Goal: Transaction & Acquisition: Purchase product/service

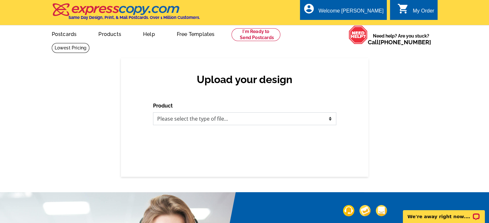
click at [215, 116] on select "Please select the type of file... Postcards Business Cards Letters and flyers G…" at bounding box center [244, 119] width 183 height 13
select select "1"
click at [153, 113] on select "Please select the type of file... Postcards Business Cards Letters and flyers G…" at bounding box center [244, 119] width 183 height 13
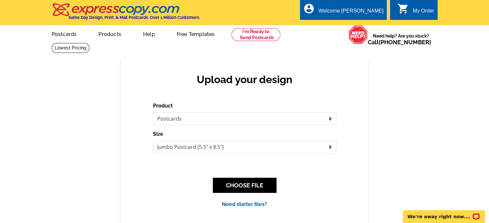
click at [177, 147] on select "Jumbo Postcard (5.5" x 8.5") Regular Postcard (4.25" x 5.6") Panoramic Postcard…" at bounding box center [244, 147] width 183 height 13
select select "14"
click at [153, 141] on select "Jumbo Postcard (5.5" x 8.5") Regular Postcard (4.25" x 5.6") Panoramic Postcard…" at bounding box center [244, 147] width 183 height 13
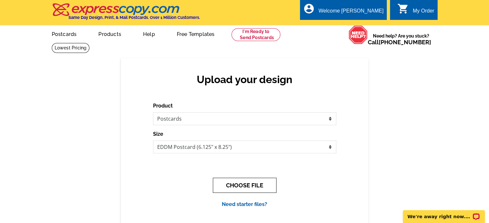
click at [248, 190] on button "CHOOSE FILE" at bounding box center [245, 185] width 64 height 15
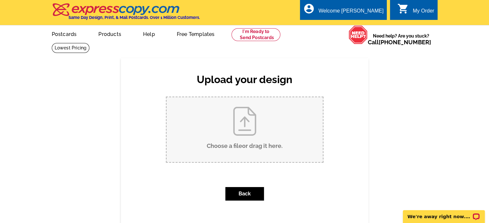
click at [260, 135] on input "Choose a file or drag it here ." at bounding box center [245, 129] width 156 height 65
type input "C:\fakepath\Kruger Postcard.pdf"
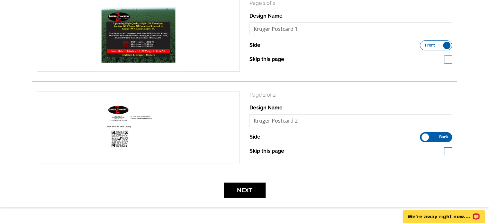
scroll to position [129, 0]
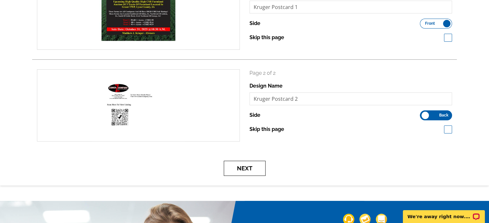
click at [247, 166] on button "Next" at bounding box center [245, 168] width 42 height 15
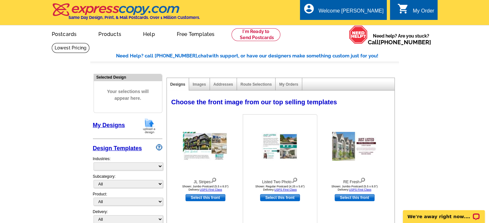
select select "785"
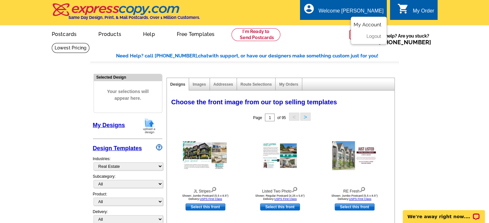
click at [365, 24] on link "My Account" at bounding box center [368, 25] width 28 height 6
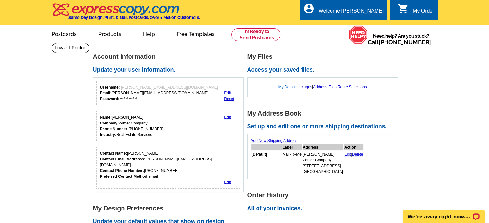
click at [289, 87] on link "My Designs" at bounding box center [288, 87] width 20 height 5
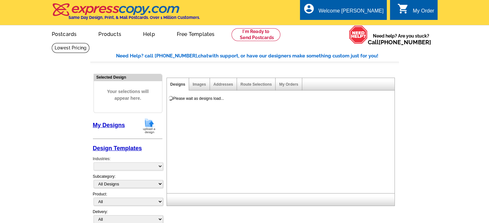
select select "785"
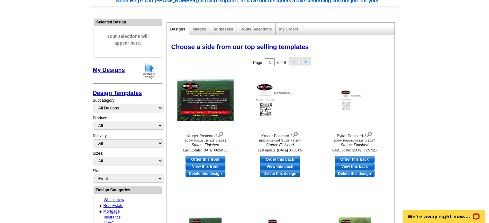
scroll to position [64, 0]
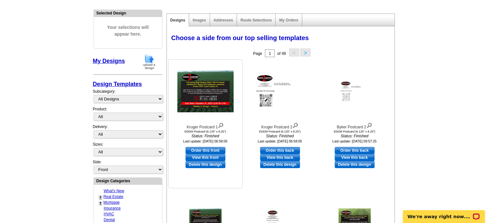
click at [202, 149] on link "Order this front" at bounding box center [206, 150] width 40 height 7
select select "14"
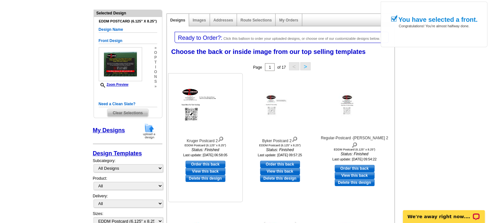
click at [201, 164] on link "Order this back" at bounding box center [206, 164] width 40 height 7
select select "front"
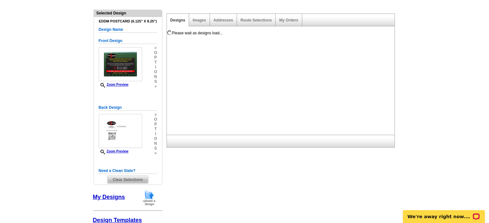
scroll to position [0, 0]
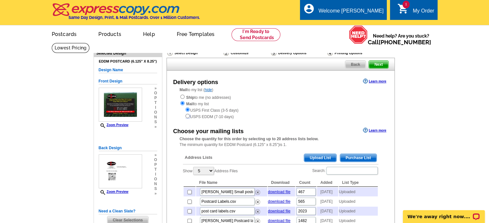
click at [189, 116] on input "radio" at bounding box center [188, 116] width 4 height 4
radio input "true"
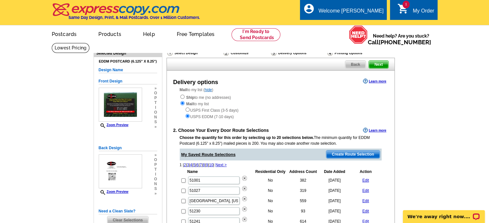
click at [341, 155] on span "Create Route Selection" at bounding box center [352, 155] width 53 height 8
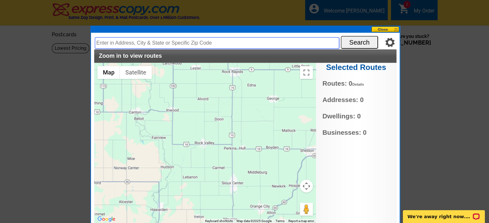
click at [131, 42] on input "text" at bounding box center [217, 43] width 244 height 12
type input "[PERSON_NAME], [US_STATE]"
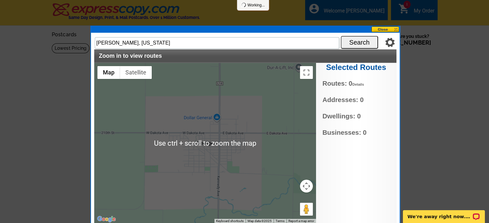
click at [226, 116] on div at bounding box center [205, 143] width 222 height 161
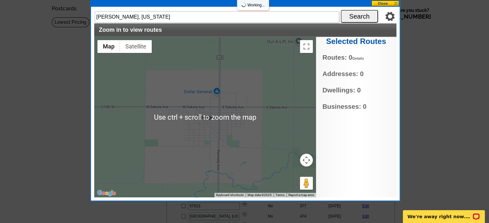
scroll to position [32, 0]
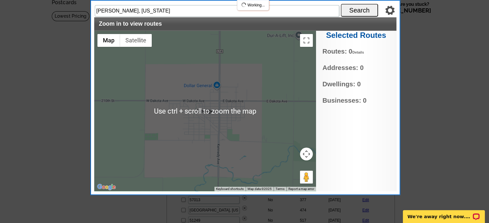
click at [302, 154] on button "Map camera controls" at bounding box center [306, 154] width 13 height 13
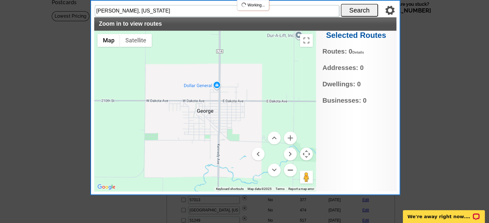
click at [290, 169] on button "Zoom out" at bounding box center [290, 170] width 13 height 13
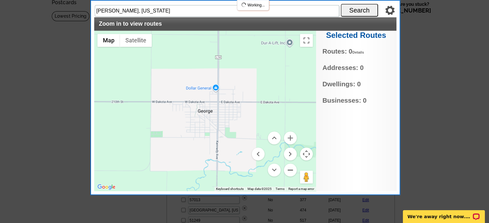
click at [290, 169] on button "Zoom out" at bounding box center [290, 170] width 13 height 13
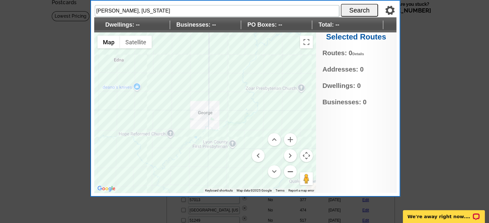
click at [289, 171] on button "Zoom out" at bounding box center [290, 172] width 13 height 13
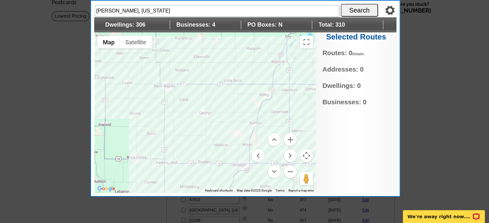
click at [223, 113] on div at bounding box center [205, 112] width 222 height 161
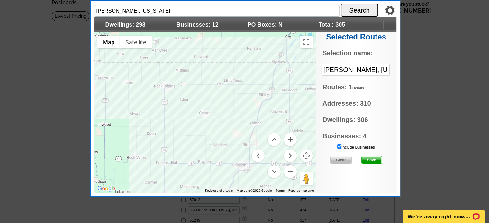
click at [187, 91] on div at bounding box center [205, 112] width 222 height 161
click at [137, 94] on div at bounding box center [205, 112] width 222 height 161
click at [204, 92] on div at bounding box center [205, 112] width 222 height 161
click at [205, 93] on div at bounding box center [205, 112] width 222 height 161
click at [259, 129] on div at bounding box center [205, 112] width 222 height 161
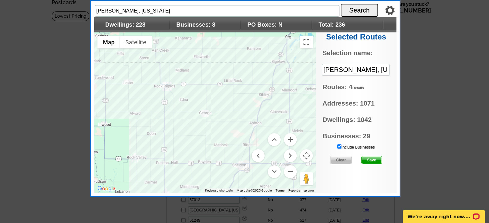
click at [255, 127] on div at bounding box center [205, 112] width 222 height 161
click at [164, 74] on div at bounding box center [205, 112] width 222 height 161
click at [154, 98] on div at bounding box center [205, 112] width 222 height 161
click at [264, 133] on menu at bounding box center [274, 155] width 45 height 45
click at [254, 127] on div at bounding box center [205, 112] width 222 height 161
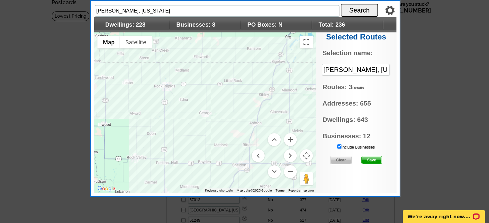
click at [272, 122] on div at bounding box center [205, 112] width 222 height 161
click at [370, 159] on span "Save" at bounding box center [372, 161] width 20 height 8
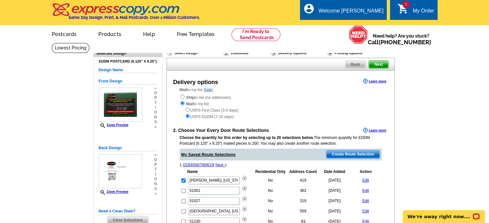
click at [338, 155] on span "Create Route Selection" at bounding box center [352, 155] width 53 height 8
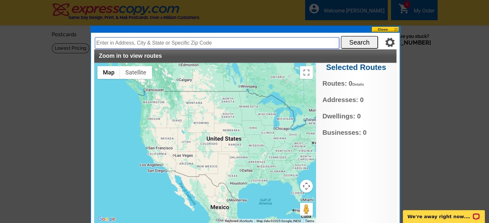
click at [155, 42] on input "text" at bounding box center [217, 43] width 244 height 12
type input "51243"
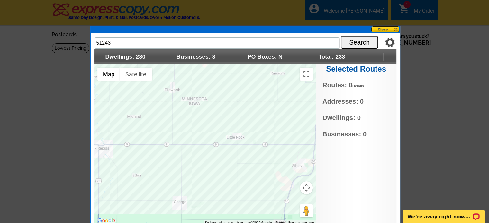
click at [228, 108] on div at bounding box center [205, 145] width 222 height 161
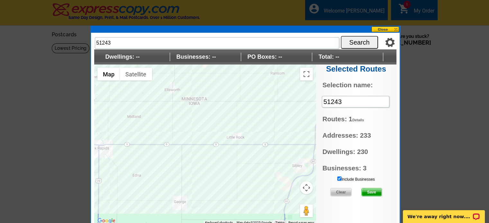
click at [371, 192] on span "Save" at bounding box center [372, 193] width 20 height 8
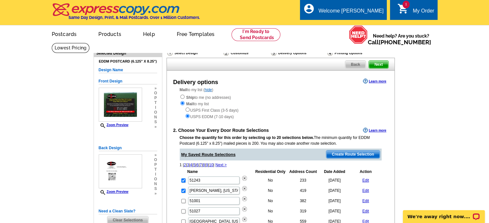
click at [343, 156] on span "Create Route Selection" at bounding box center [352, 155] width 53 height 8
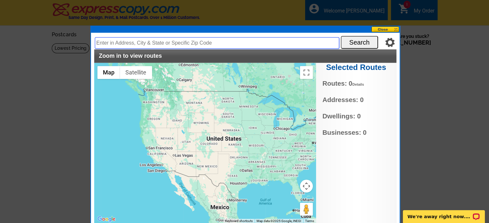
click at [151, 43] on input "text" at bounding box center [217, 43] width 244 height 12
type input "51249"
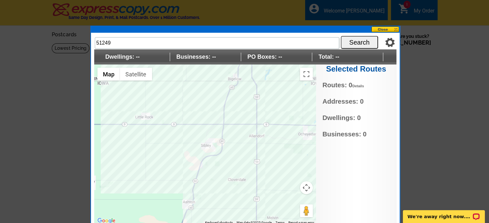
click at [248, 131] on div at bounding box center [205, 145] width 222 height 161
click at [248, 134] on div at bounding box center [205, 145] width 222 height 161
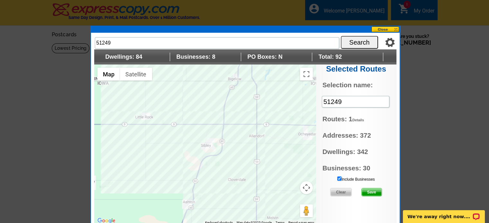
click at [236, 171] on div at bounding box center [205, 145] width 222 height 161
click at [178, 152] on div at bounding box center [205, 145] width 222 height 161
click at [373, 194] on span "Save" at bounding box center [372, 193] width 20 height 8
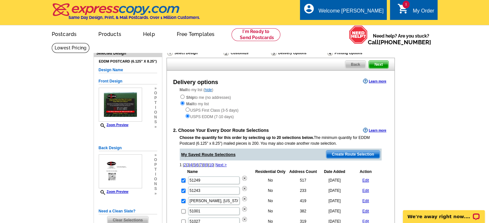
click at [347, 155] on span "Create Route Selection" at bounding box center [352, 155] width 53 height 8
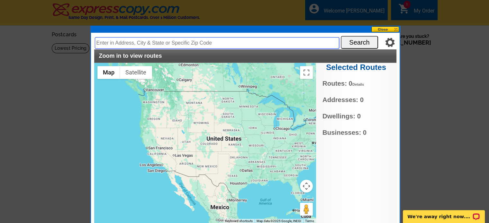
click at [152, 41] on input "text" at bounding box center [217, 43] width 244 height 12
type input "51232"
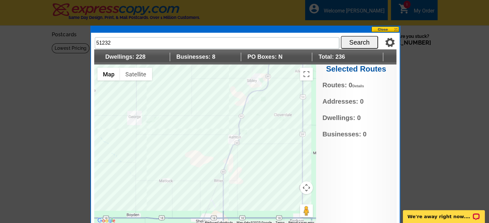
click at [221, 116] on div at bounding box center [205, 145] width 222 height 161
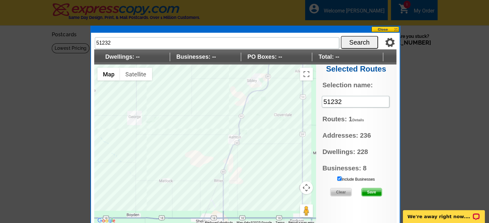
click at [367, 192] on span "Save" at bounding box center [372, 193] width 20 height 8
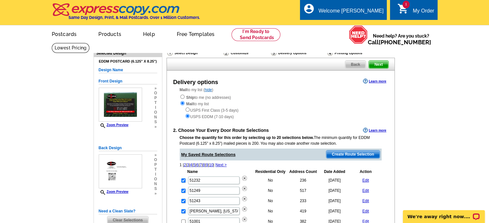
click at [346, 156] on span "Create Route Selection" at bounding box center [352, 155] width 53 height 8
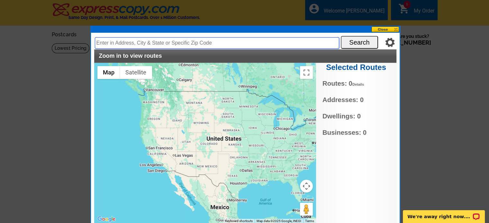
click at [140, 44] on input "text" at bounding box center [217, 43] width 244 height 12
type input "51246"
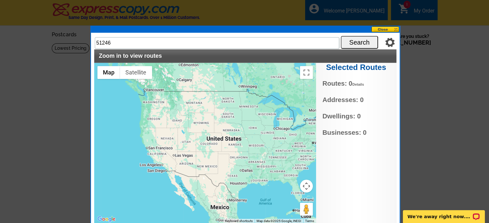
click at [352, 40] on button "Search" at bounding box center [359, 42] width 37 height 13
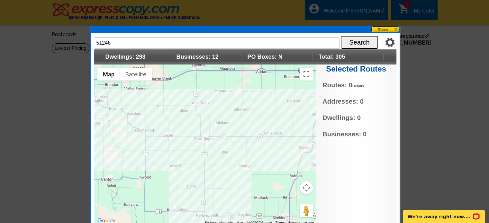
click at [234, 145] on div at bounding box center [205, 145] width 222 height 161
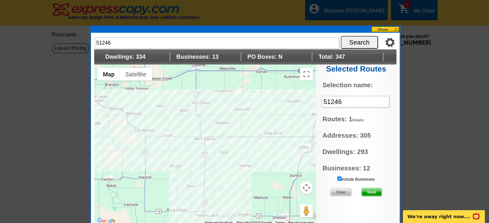
click at [197, 163] on div at bounding box center [205, 145] width 222 height 161
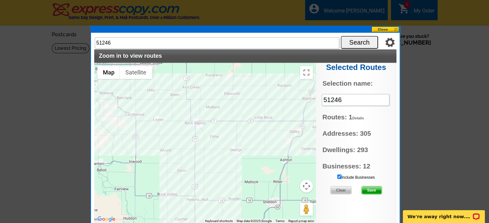
drag, startPoint x: 277, startPoint y: 172, endPoint x: 266, endPoint y: 156, distance: 19.4
click at [266, 156] on div at bounding box center [205, 143] width 222 height 161
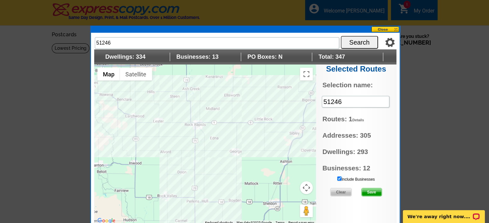
click at [184, 137] on div at bounding box center [205, 145] width 222 height 161
click at [373, 192] on span "Save" at bounding box center [372, 193] width 20 height 8
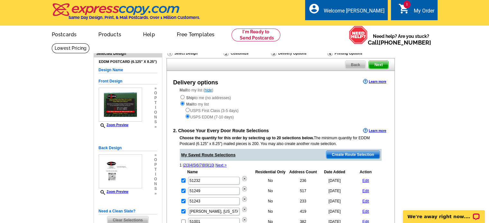
click at [343, 154] on span "Create Route Selection" at bounding box center [352, 155] width 53 height 8
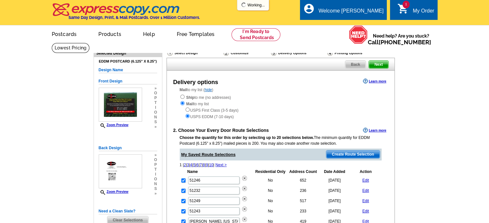
click at [130, 44] on ul "picture_in_picture Postcards store_mall_directory Products keyboard_arrow_down …" at bounding box center [185, 39] width 288 height 28
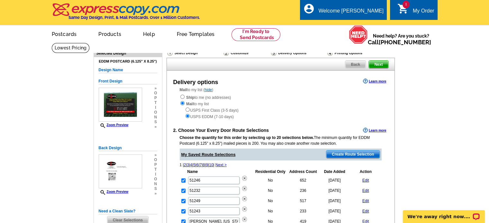
click at [341, 152] on span "Create Route Selection" at bounding box center [352, 155] width 53 height 8
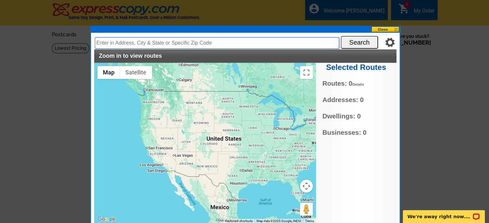
click at [143, 45] on input "text" at bounding box center [217, 43] width 244 height 12
type input "51201"
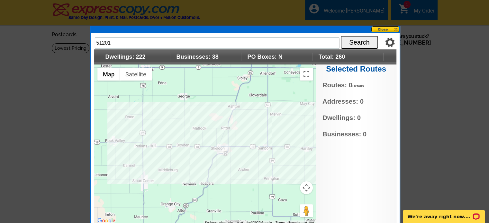
click at [235, 128] on div at bounding box center [205, 145] width 222 height 161
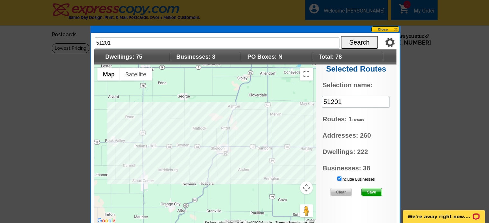
click at [176, 136] on div at bounding box center [205, 145] width 222 height 161
click at [230, 169] on div at bounding box center [205, 145] width 222 height 161
click at [221, 122] on div at bounding box center [205, 145] width 222 height 161
click at [220, 121] on div at bounding box center [205, 145] width 222 height 161
click at [217, 163] on div at bounding box center [205, 145] width 222 height 161
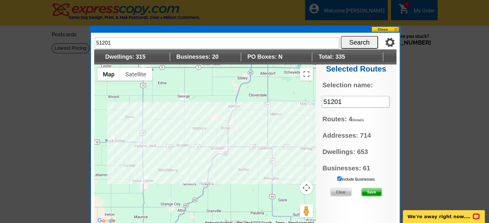
click at [217, 163] on div at bounding box center [205, 145] width 222 height 161
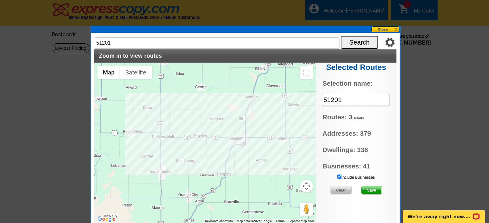
drag, startPoint x: 211, startPoint y: 189, endPoint x: 228, endPoint y: 178, distance: 20.4
click at [228, 178] on div at bounding box center [205, 143] width 222 height 161
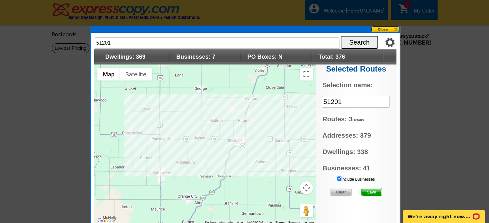
click at [237, 110] on div at bounding box center [205, 145] width 222 height 161
click at [223, 111] on div at bounding box center [205, 145] width 222 height 161
click at [218, 139] on div at bounding box center [205, 145] width 222 height 161
click at [249, 135] on div at bounding box center [205, 145] width 222 height 161
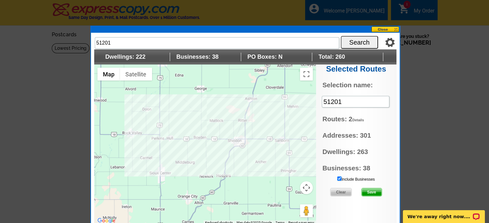
click at [212, 112] on div at bounding box center [205, 145] width 222 height 161
click at [209, 160] on div at bounding box center [205, 145] width 222 height 161
click at [203, 143] on div at bounding box center [205, 145] width 222 height 161
click at [231, 139] on div at bounding box center [205, 145] width 222 height 161
click at [234, 143] on div at bounding box center [205, 145] width 222 height 161
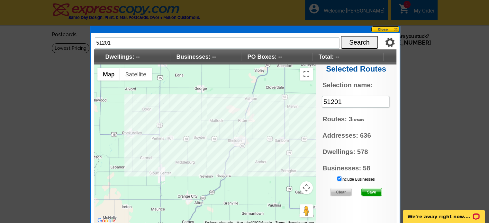
click at [370, 190] on span "Save" at bounding box center [372, 193] width 20 height 8
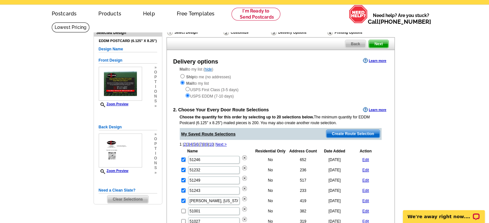
scroll to position [32, 0]
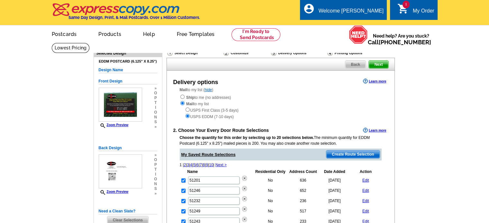
click at [336, 156] on span "Create Route Selection" at bounding box center [352, 155] width 53 height 8
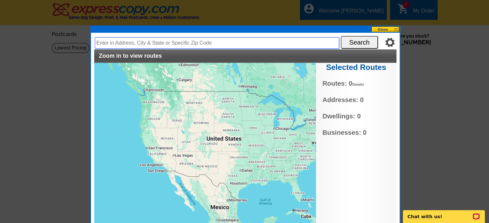
click at [127, 43] on input "text" at bounding box center [217, 43] width 244 height 12
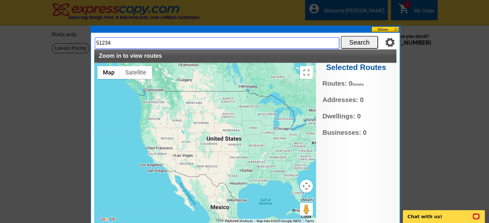
type input "51234"
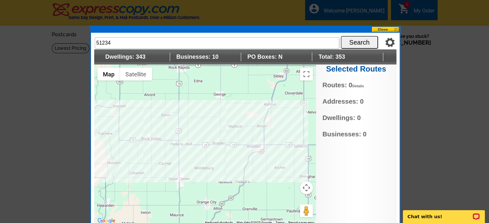
click at [216, 135] on div at bounding box center [205, 145] width 222 height 161
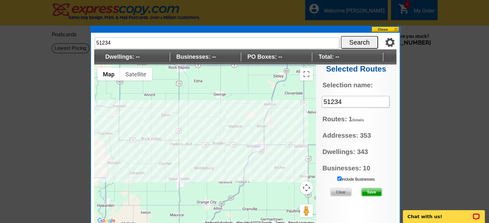
click at [374, 190] on span "Save" at bounding box center [372, 193] width 20 height 8
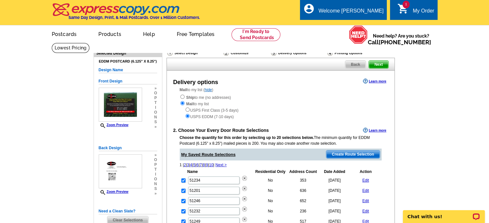
click at [337, 154] on span "Create Route Selection" at bounding box center [352, 155] width 53 height 8
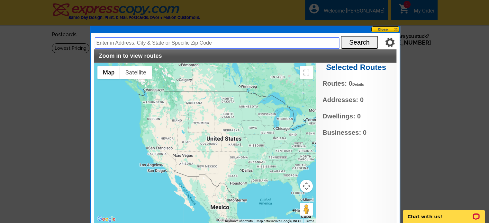
click at [158, 46] on input "text" at bounding box center [217, 43] width 244 height 12
type input "51239"
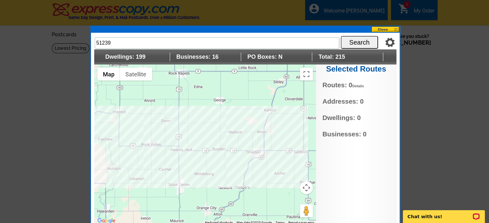
click at [175, 128] on div at bounding box center [205, 145] width 222 height 161
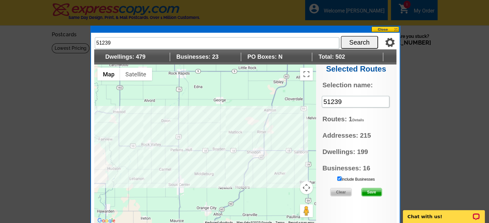
click at [197, 128] on div at bounding box center [205, 145] width 222 height 161
click at [369, 190] on span "Save" at bounding box center [372, 193] width 20 height 8
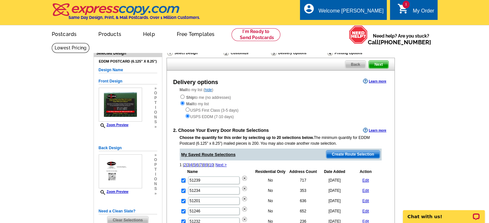
click at [350, 155] on span "Create Route Selection" at bounding box center [352, 155] width 53 height 8
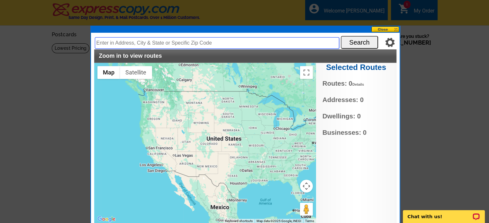
click at [167, 45] on input "text" at bounding box center [217, 43] width 244 height 12
type input "51235"
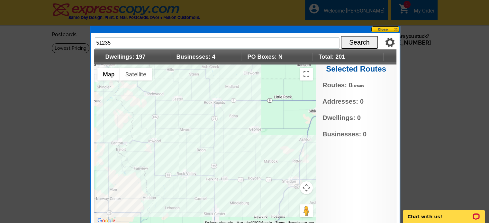
click at [199, 139] on div at bounding box center [205, 145] width 222 height 161
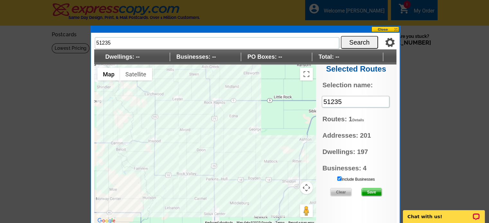
click at [374, 191] on span "Save" at bounding box center [372, 193] width 20 height 8
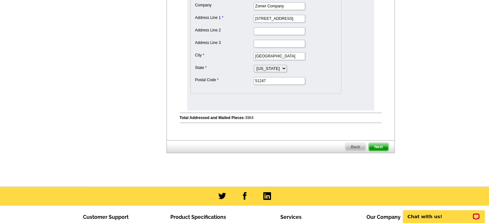
scroll to position [418, 0]
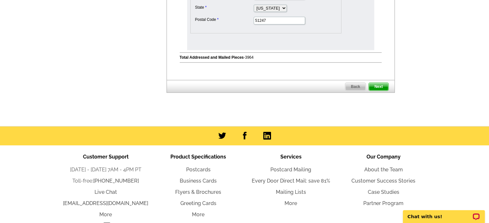
click at [379, 83] on span "Next" at bounding box center [378, 87] width 19 height 8
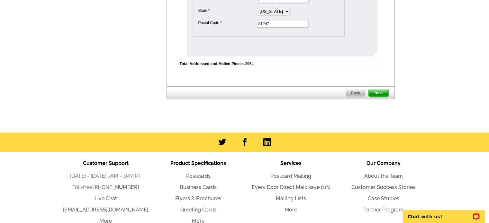
scroll to position [0, 0]
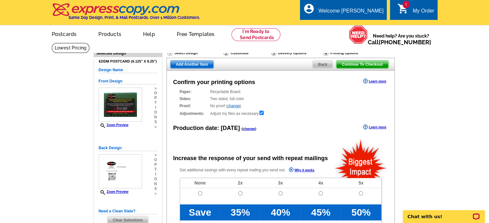
radio input "false"
click at [200, 194] on input "radio" at bounding box center [200, 194] width 4 height 4
radio input "true"
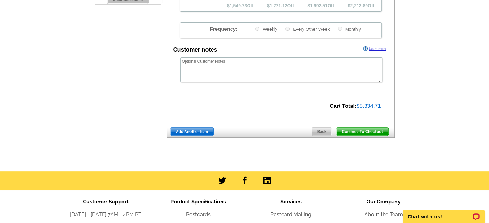
scroll to position [225, 0]
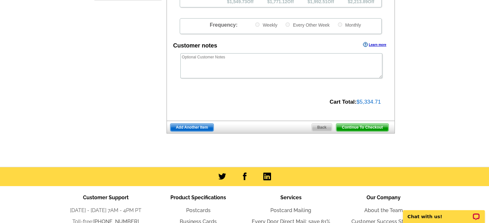
click at [351, 125] on span "Continue To Checkout" at bounding box center [362, 128] width 52 height 8
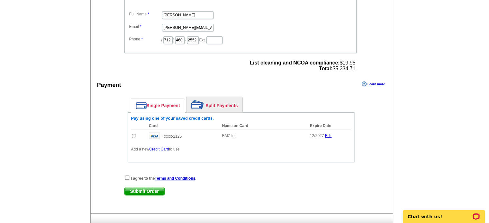
scroll to position [225, 0]
click at [134, 134] on input "radio" at bounding box center [134, 136] width 4 height 4
radio input "true"
click at [132, 134] on input "radio" at bounding box center [134, 136] width 4 height 4
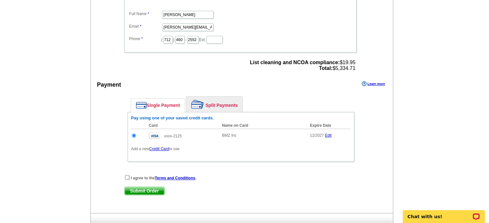
click at [127, 176] on input "checkbox" at bounding box center [127, 178] width 4 height 4
checkbox input "true"
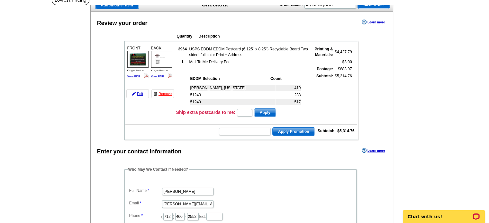
scroll to position [32, 0]
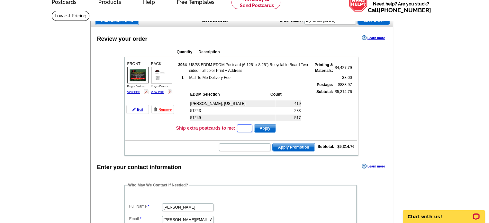
click at [246, 130] on input "text" at bounding box center [244, 129] width 15 height 8
type input "HURRY40"
click at [271, 126] on span "Apply" at bounding box center [265, 129] width 22 height 8
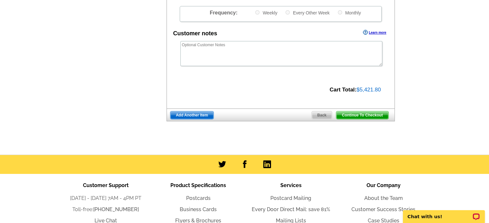
scroll to position [289, 0]
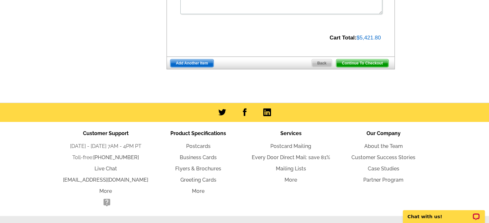
click at [368, 63] on span "Continue To Checkout" at bounding box center [362, 63] width 52 height 8
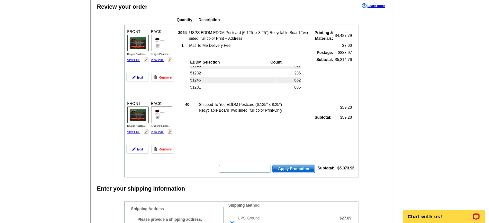
scroll to position [41, 0]
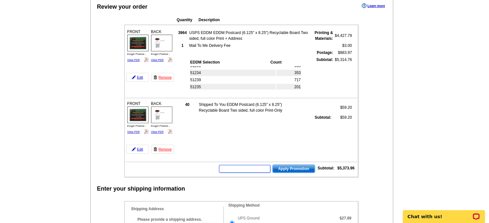
click at [243, 167] on input "text" at bounding box center [244, 169] width 51 height 8
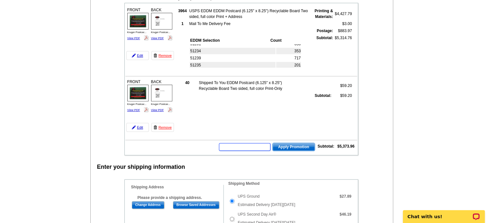
scroll to position [129, 0]
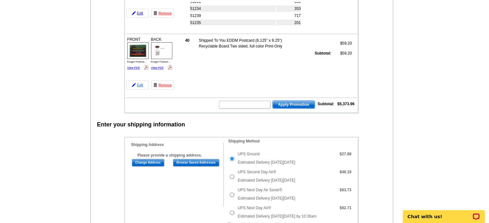
click at [134, 83] on img at bounding box center [134, 85] width 4 height 4
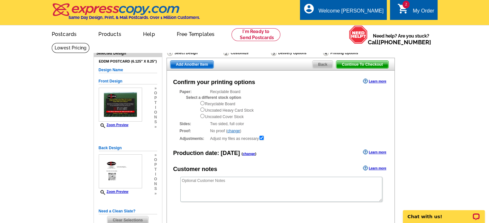
scroll to position [193, 0]
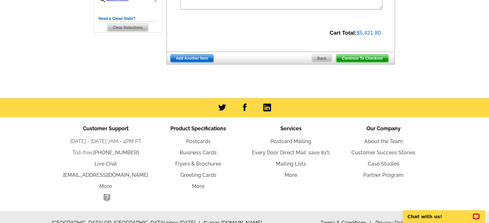
click at [322, 59] on span "Back" at bounding box center [322, 59] width 20 height 8
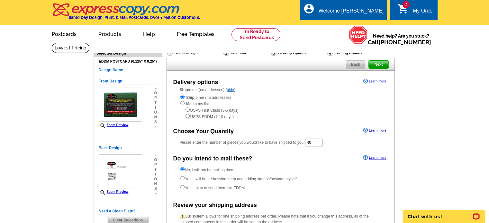
click at [188, 115] on input "radio" at bounding box center [188, 116] width 4 height 4
radio input "true"
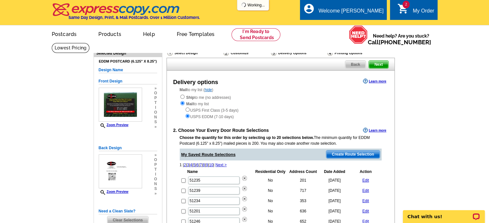
click at [406, 9] on icon "shopping_cart" at bounding box center [403, 9] width 12 height 12
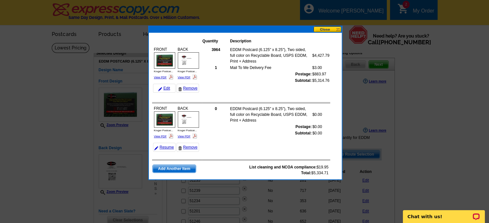
click at [319, 29] on button at bounding box center [328, 29] width 28 height 6
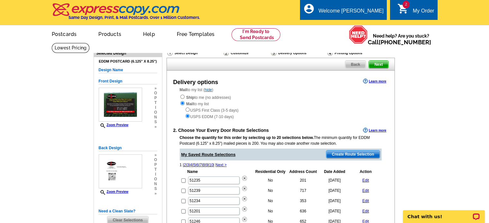
click at [413, 8] on div "My Order" at bounding box center [424, 12] width 22 height 9
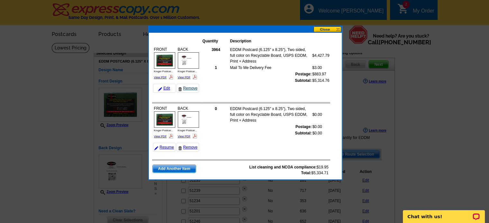
click at [183, 87] on link "Remove" at bounding box center [188, 88] width 23 height 9
click at [190, 148] on link "Remove" at bounding box center [188, 147] width 23 height 9
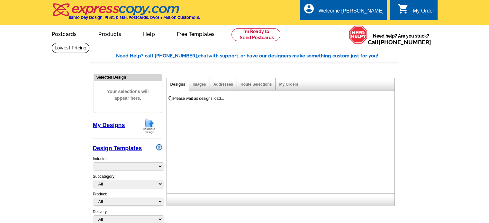
select select "785"
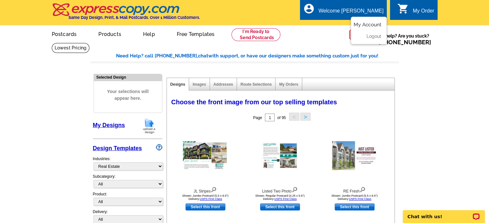
click at [359, 23] on link "My Account" at bounding box center [368, 25] width 28 height 6
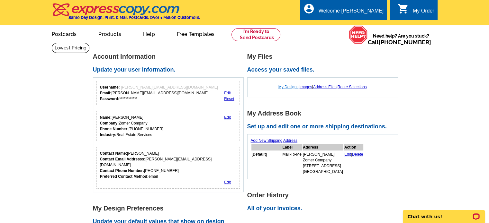
click at [281, 86] on link "My Designs" at bounding box center [288, 87] width 20 height 5
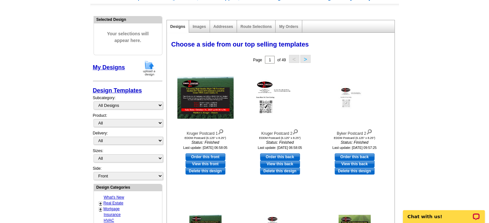
scroll to position [64, 0]
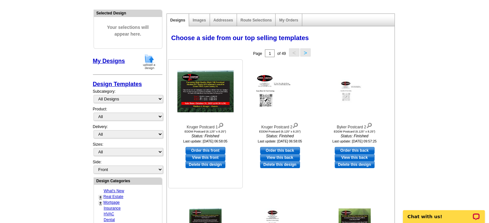
click at [209, 150] on link "Order this front" at bounding box center [206, 150] width 40 height 7
select select "14"
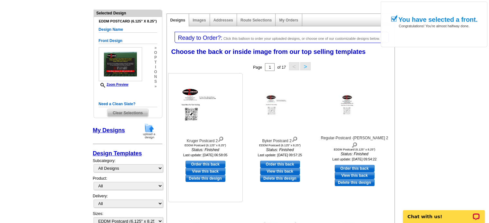
click at [201, 163] on link "Order this back" at bounding box center [206, 164] width 40 height 7
select select "front"
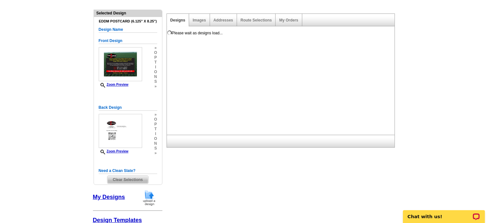
scroll to position [0, 0]
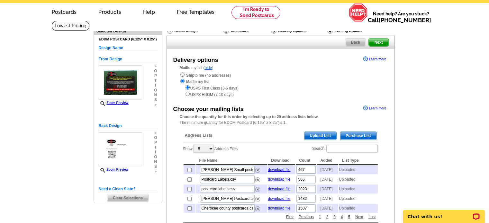
scroll to position [32, 0]
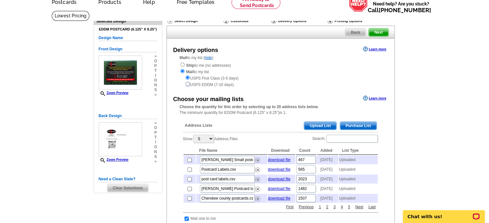
click at [187, 84] on input "radio" at bounding box center [188, 84] width 4 height 4
radio input "true"
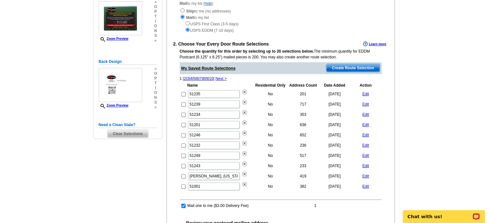
scroll to position [96, 0]
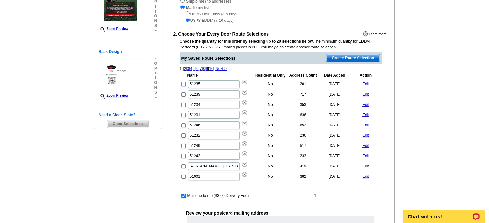
click at [182, 85] on input "checkbox" at bounding box center [183, 84] width 4 height 4
checkbox input "true"
click at [183, 95] on input "checkbox" at bounding box center [183, 95] width 4 height 4
checkbox input "true"
click at [183, 113] on input "checkbox" at bounding box center [183, 115] width 4 height 4
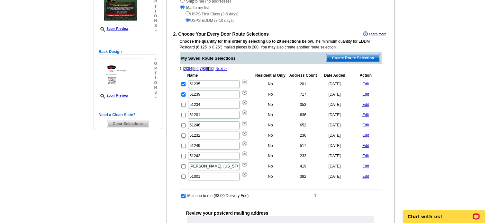
checkbox input "true"
click at [183, 126] on input "checkbox" at bounding box center [183, 125] width 4 height 4
checkbox input "true"
click at [183, 135] on input "checkbox" at bounding box center [183, 136] width 4 height 4
checkbox input "true"
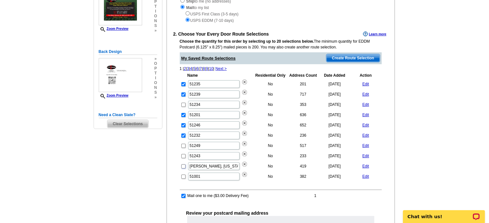
click at [182, 165] on input "checkbox" at bounding box center [183, 167] width 4 height 4
checkbox input "true"
click at [184, 154] on input "checkbox" at bounding box center [183, 156] width 4 height 4
checkbox input "true"
click at [183, 144] on input "checkbox" at bounding box center [183, 146] width 4 height 4
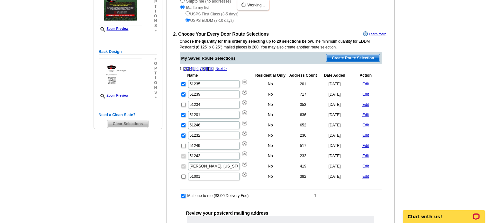
checkbox input "true"
click at [183, 105] on input "checkbox" at bounding box center [183, 105] width 4 height 4
checkbox input "true"
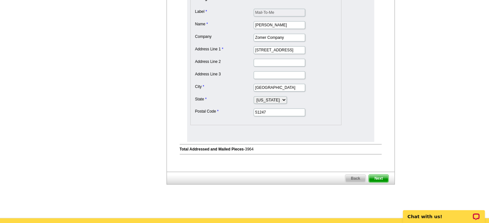
scroll to position [354, 0]
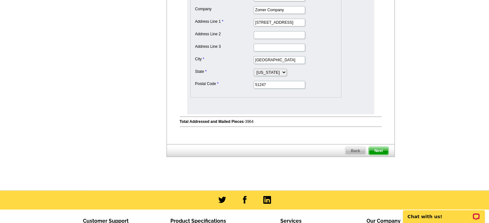
click at [380, 147] on span "Next" at bounding box center [378, 151] width 19 height 8
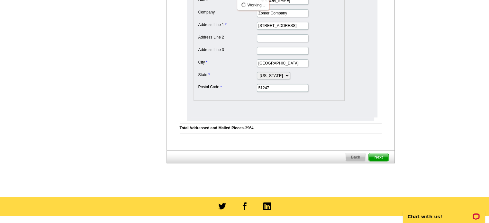
scroll to position [0, 0]
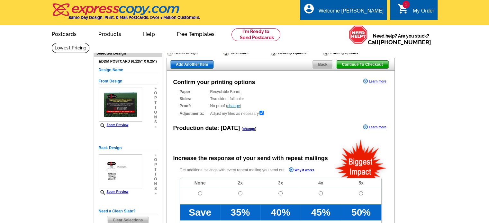
radio input "false"
click at [200, 193] on input "radio" at bounding box center [200, 194] width 4 height 4
radio input "true"
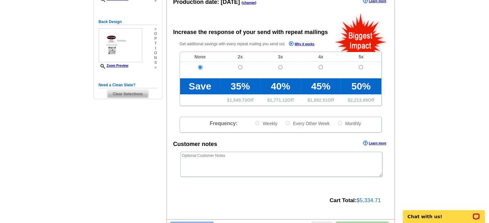
scroll to position [161, 0]
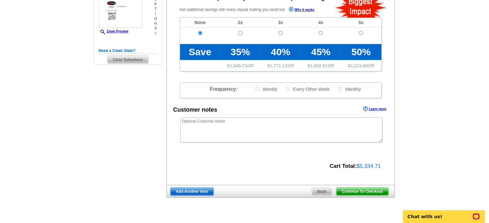
click at [357, 191] on span "Continue To Checkout" at bounding box center [362, 192] width 52 height 8
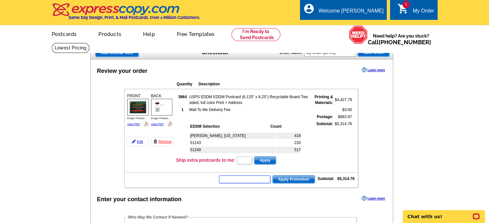
click at [252, 178] on input "text" at bounding box center [244, 180] width 51 height 8
type input "HURRY40"
click at [284, 176] on span "Apply Promotion" at bounding box center [294, 180] width 42 height 8
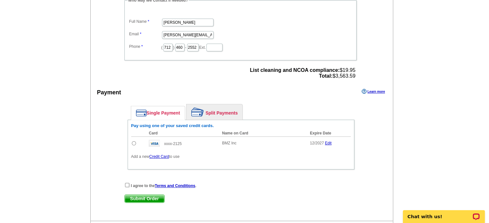
scroll to position [257, 0]
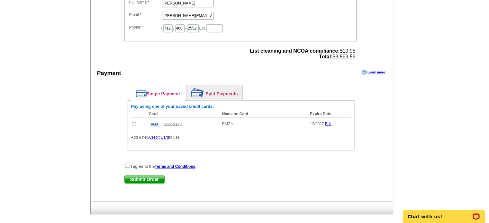
click at [133, 122] on input "radio" at bounding box center [134, 124] width 4 height 4
radio input "true"
click at [128, 164] on input "checkbox" at bounding box center [127, 166] width 4 height 4
checkbox input "true"
click at [152, 176] on span "Submit Order" at bounding box center [145, 180] width 40 height 8
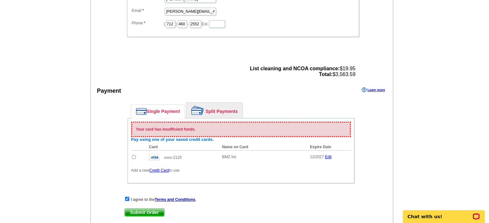
scroll to position [319, 0]
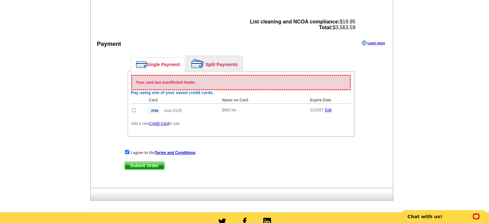
click at [166, 122] on link "Credit Card" at bounding box center [159, 124] width 20 height 5
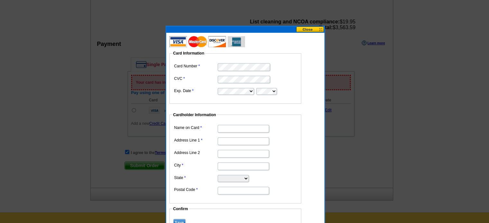
click at [243, 87] on dd at bounding box center [235, 91] width 125 height 9
click at [226, 128] on input "Name on Card" at bounding box center [243, 129] width 51 height 8
type input "b"
type input "BMZ INC"
type input "1414 main st"
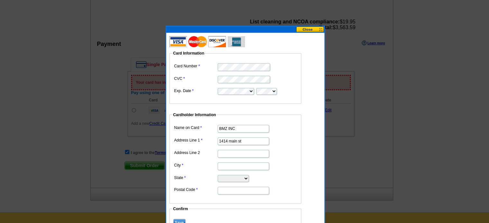
type input "[GEOGRAPHIC_DATA]"
select select "IA"
type input "51247"
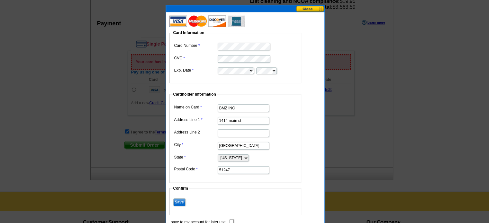
scroll to position [383, 0]
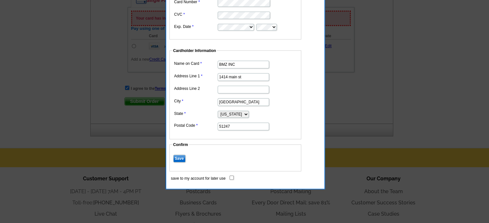
click at [180, 156] on input "Save" at bounding box center [179, 159] width 12 height 8
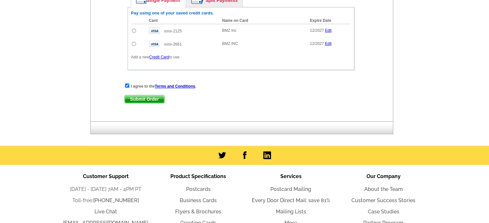
click at [134, 42] on input "radio" at bounding box center [134, 44] width 4 height 4
radio input "true"
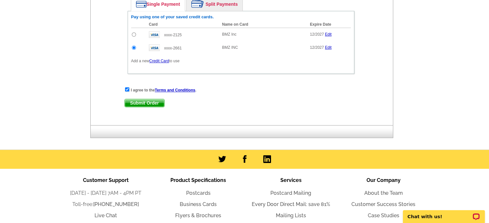
scroll to position [415, 0]
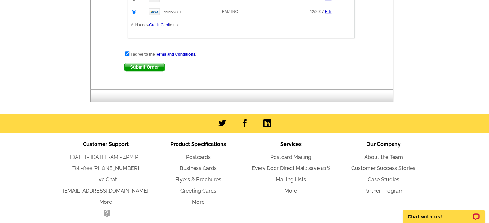
click at [147, 64] on span "Submit Order" at bounding box center [145, 67] width 40 height 8
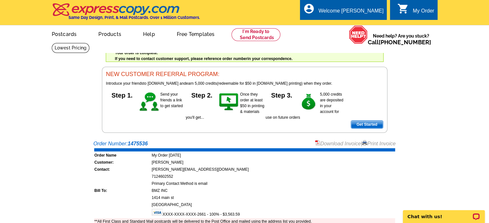
click at [340, 145] on link "Download Invoice" at bounding box center [338, 143] width 46 height 5
click at [375, 146] on link "Print Invoice" at bounding box center [378, 143] width 33 height 5
click at [382, 143] on link "Print Invoice" at bounding box center [378, 143] width 33 height 5
drag, startPoint x: 163, startPoint y: 24, endPoint x: 123, endPoint y: 16, distance: 40.9
